Goal: Information Seeking & Learning: Learn about a topic

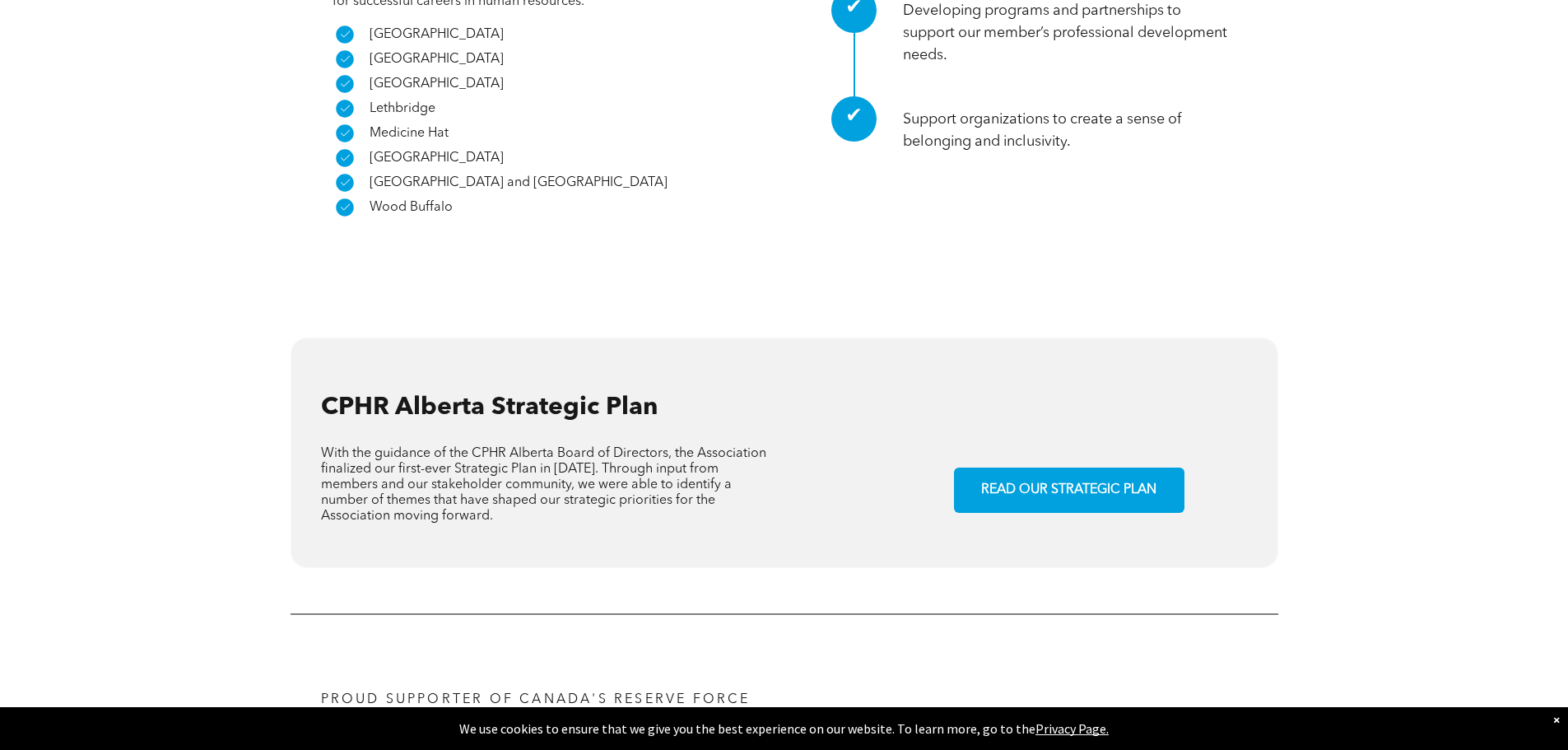
scroll to position [901, 0]
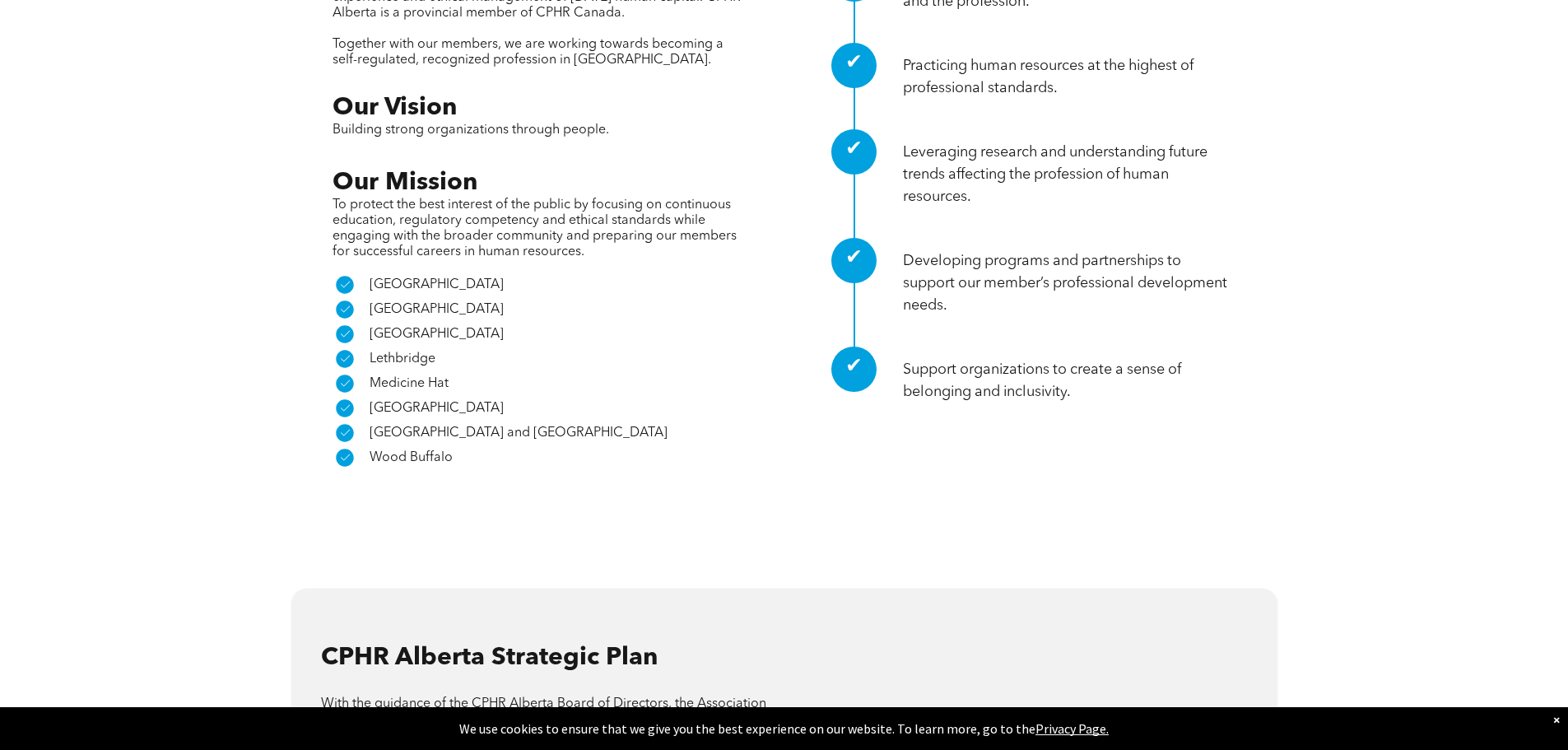
click at [420, 328] on span "[GEOGRAPHIC_DATA]" at bounding box center [437, 335] width 135 height 14
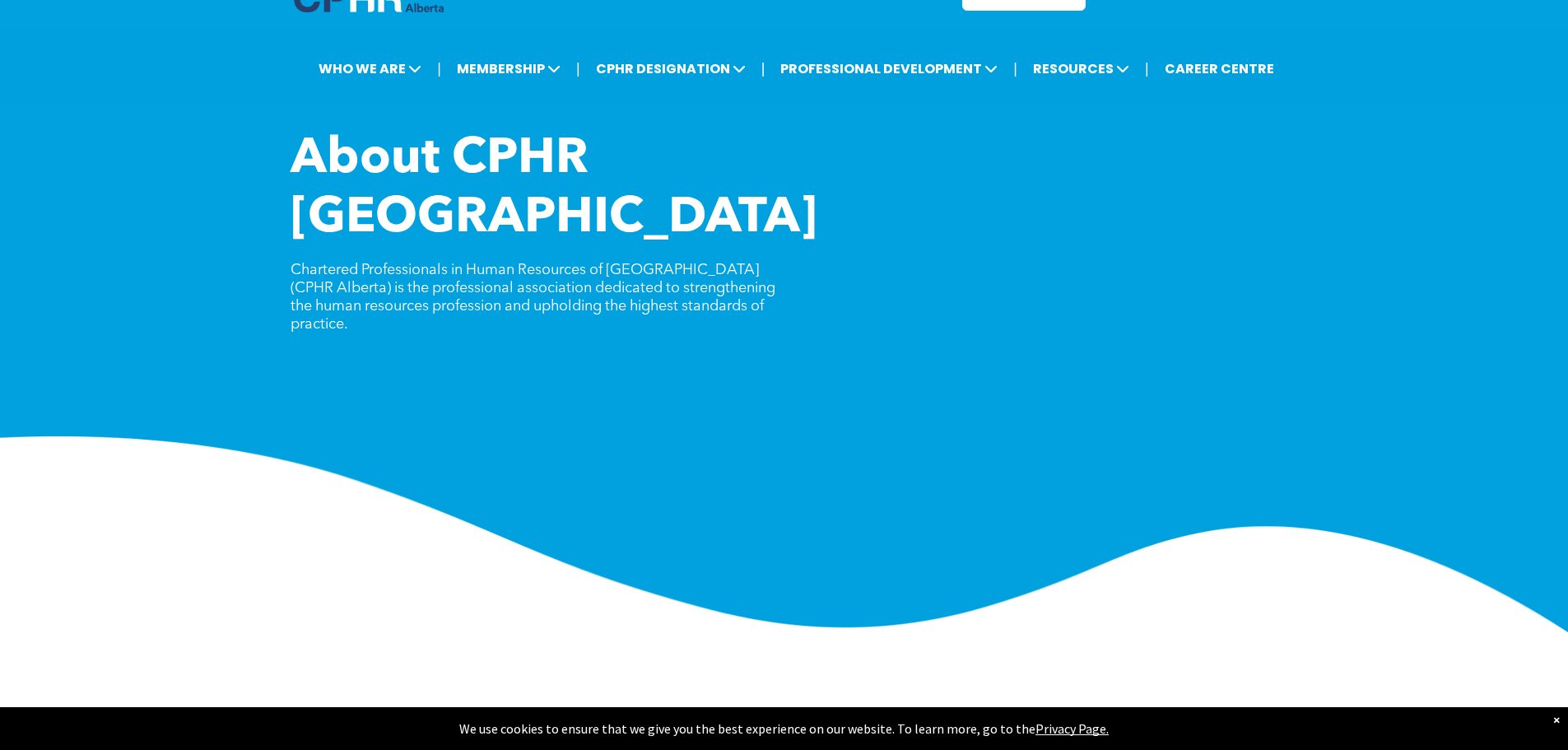
scroll to position [0, 0]
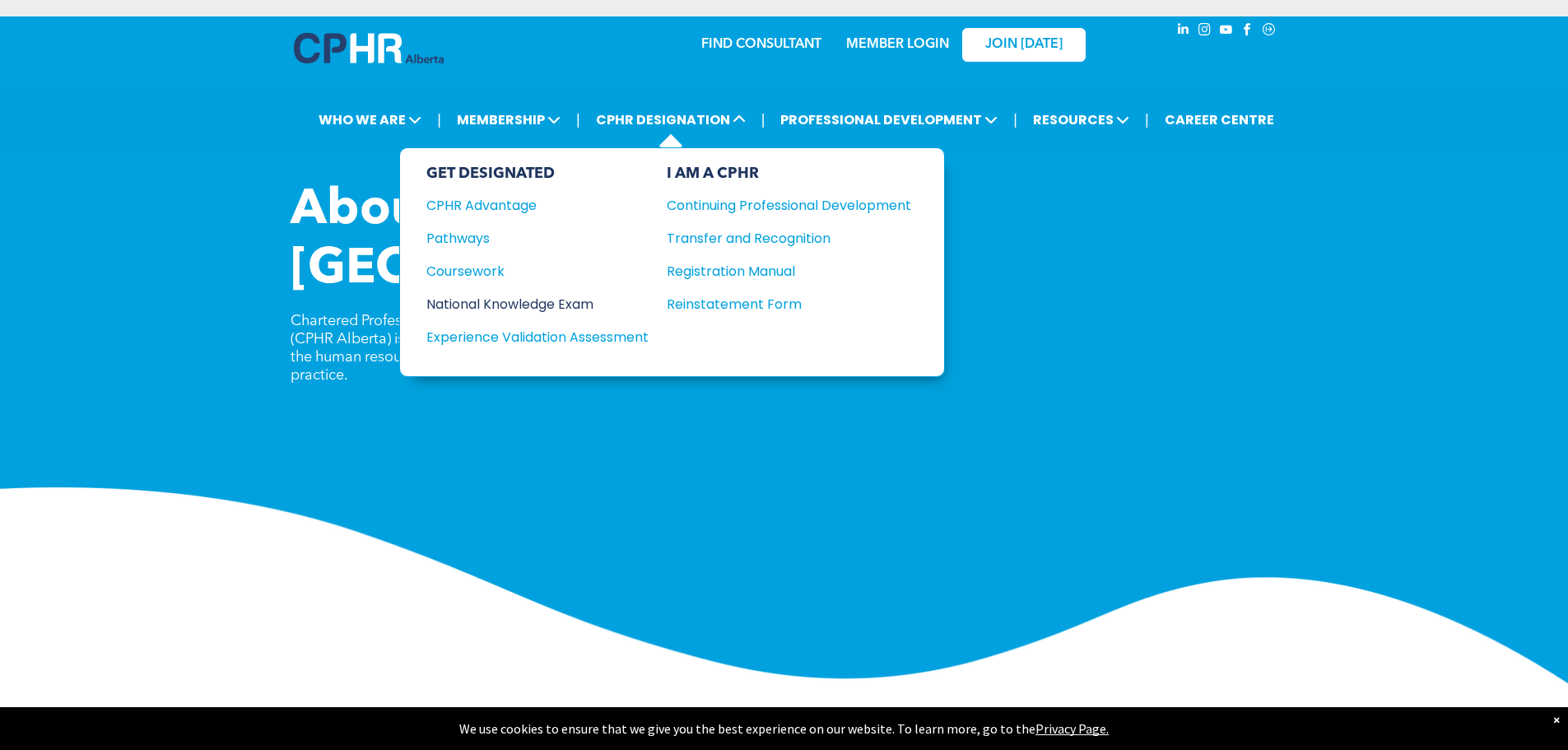
click at [511, 303] on div "National Knowledge Exam" at bounding box center [526, 303] width 200 height 20
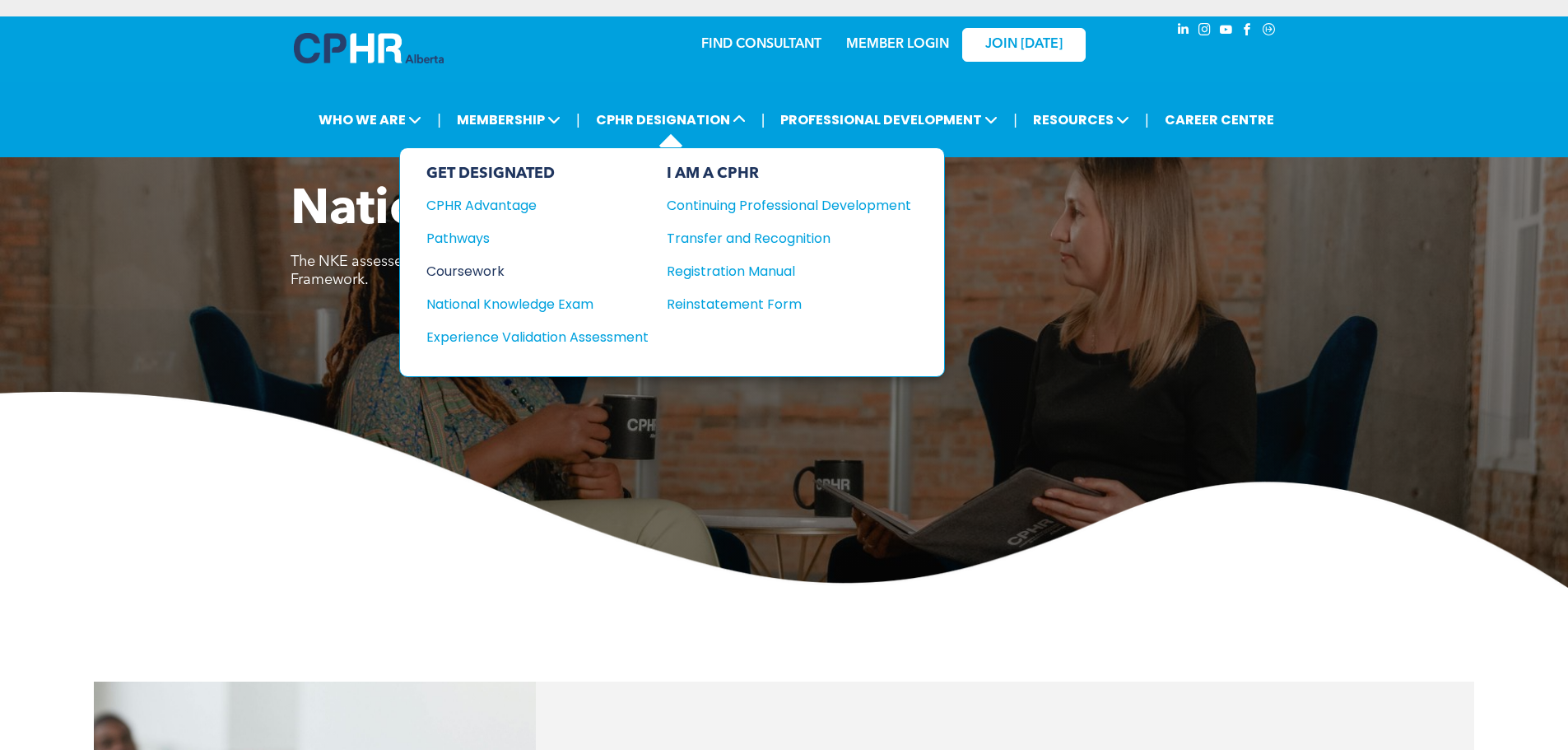
click at [475, 270] on div "Coursework" at bounding box center [526, 271] width 200 height 20
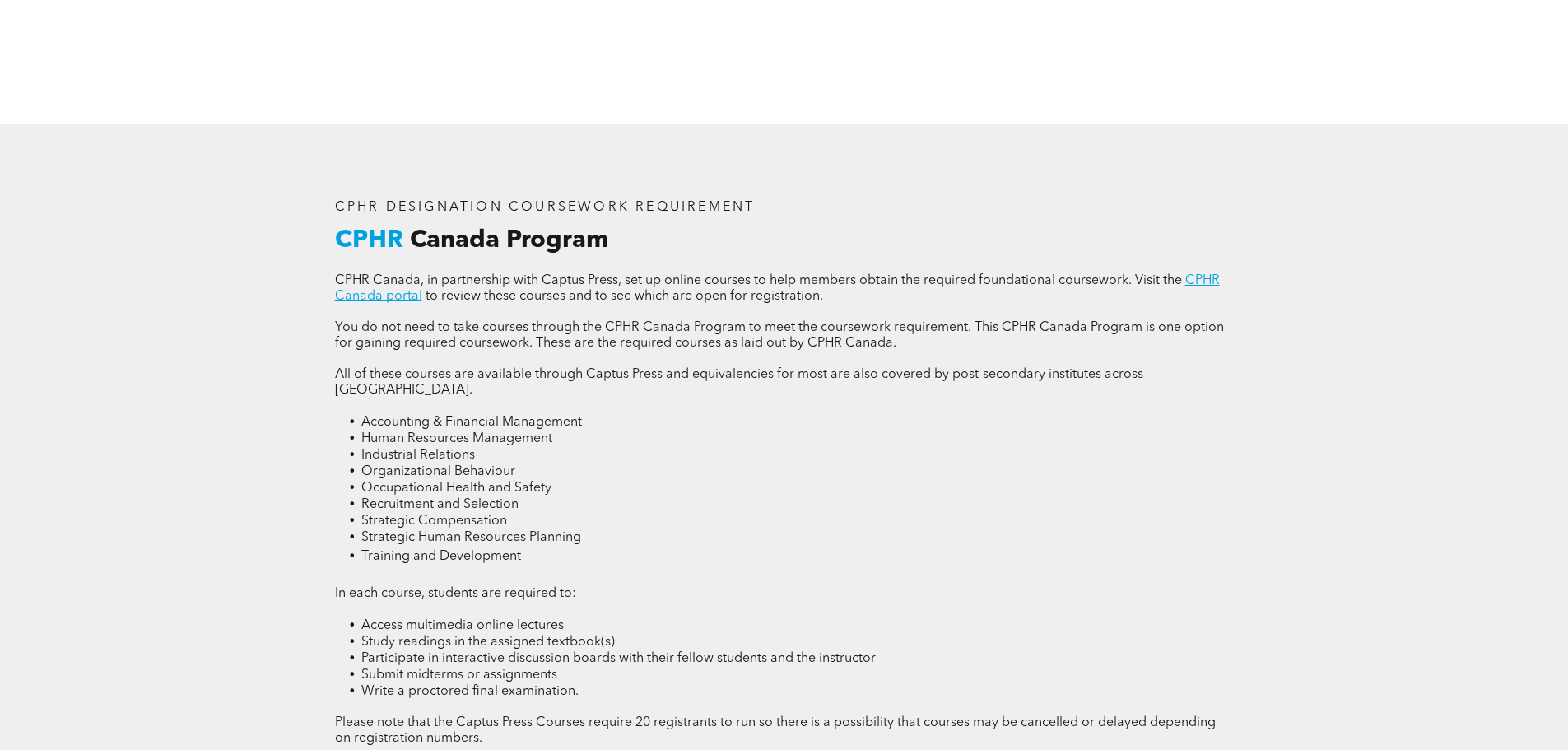
scroll to position [2141, 0]
